Goal: Navigation & Orientation: Find specific page/section

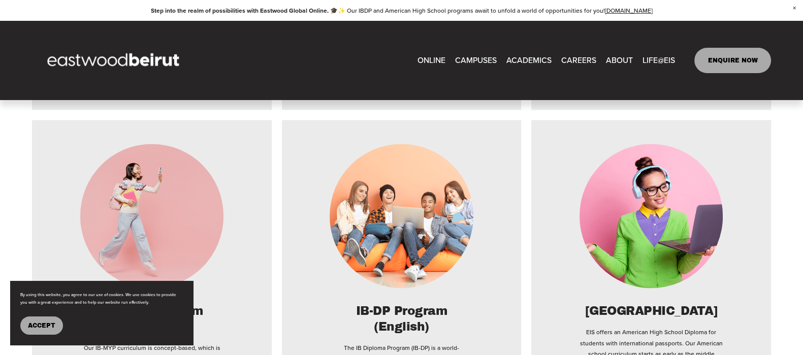
scroll to position [1968, 0]
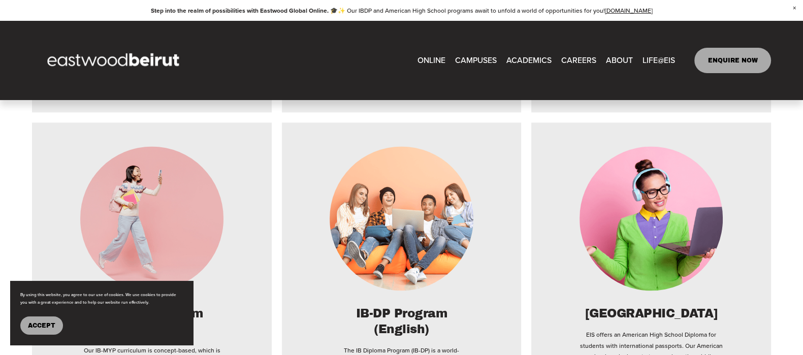
type input "*"
click at [582, 60] on link "CAREERS" at bounding box center [578, 60] width 35 height 16
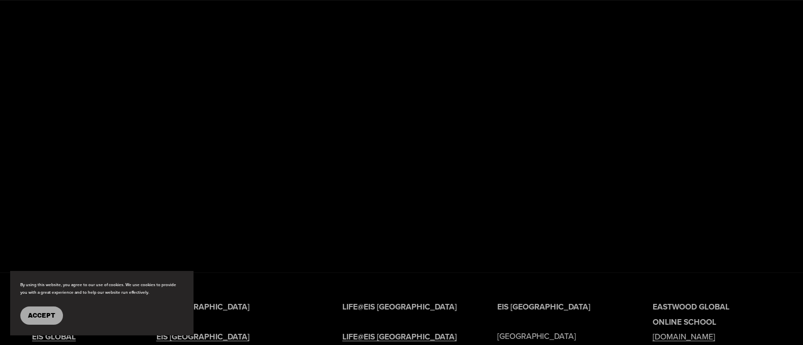
scroll to position [2349, 0]
click at [76, 308] on div "Accept" at bounding box center [101, 316] width 163 height 18
click at [49, 317] on span "Accept" at bounding box center [41, 315] width 27 height 7
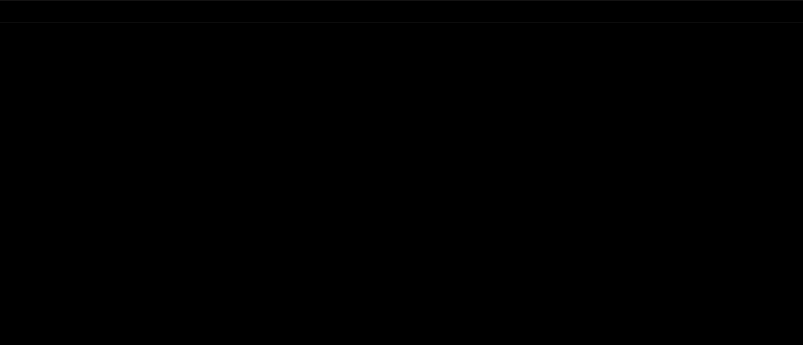
scroll to position [1813, 0]
